Goal: Check status: Check status

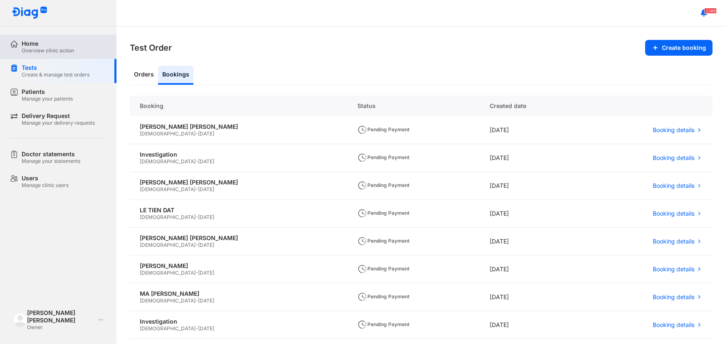
click at [30, 40] on div "Home" at bounding box center [48, 43] width 52 height 7
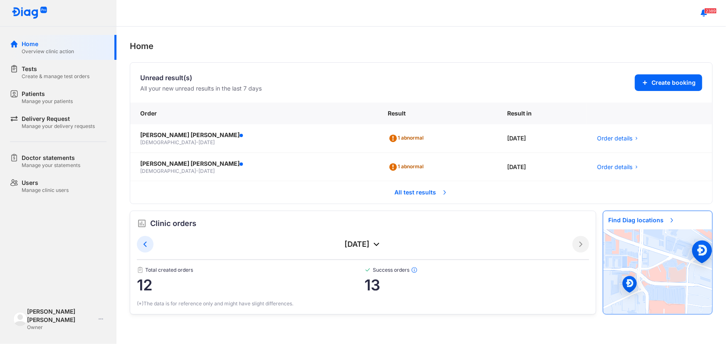
click at [414, 192] on span "All test results" at bounding box center [421, 192] width 63 height 18
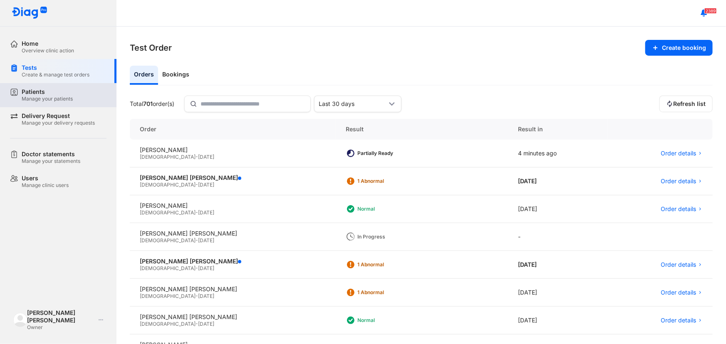
click at [52, 91] on div "Patients" at bounding box center [47, 91] width 51 height 7
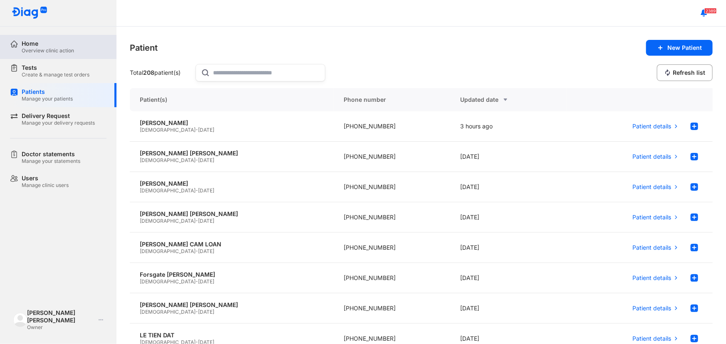
click at [40, 45] on div "Home" at bounding box center [48, 43] width 52 height 7
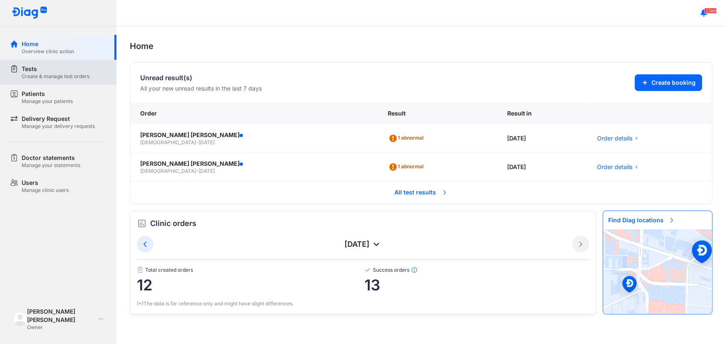
click at [32, 72] on div "Tests" at bounding box center [56, 69] width 68 height 8
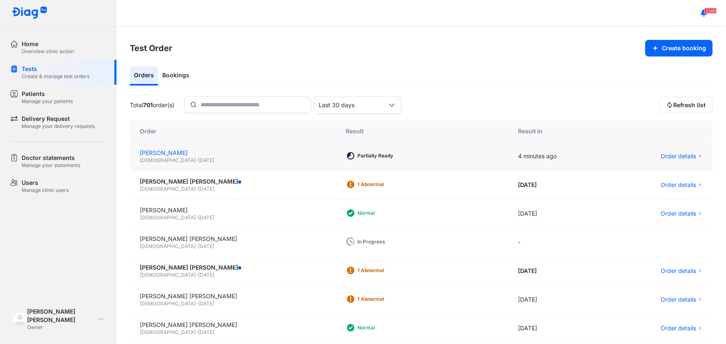
click at [165, 155] on div "[PERSON_NAME]" at bounding box center [233, 153] width 186 height 8
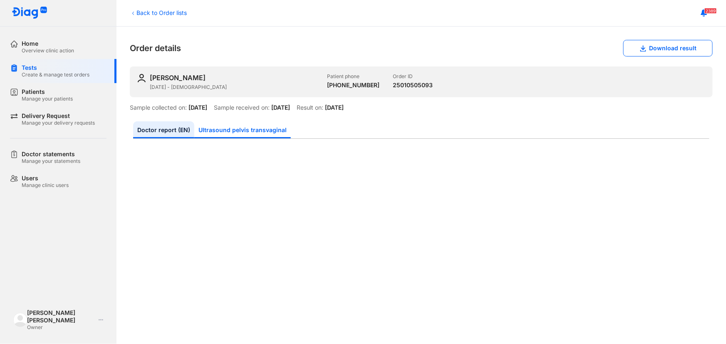
click at [233, 121] on link "Ultrasound pelvis transvaginal" at bounding box center [242, 129] width 96 height 17
click at [168, 127] on link "Doctor report (EN)" at bounding box center [163, 129] width 61 height 17
click at [489, 27] on div "Back to Order lists Order details Download result LÊ THỊ THANH NGHI 29/08/1990 …" at bounding box center [420, 186] width 609 height 318
